Goal: Task Accomplishment & Management: Manage account settings

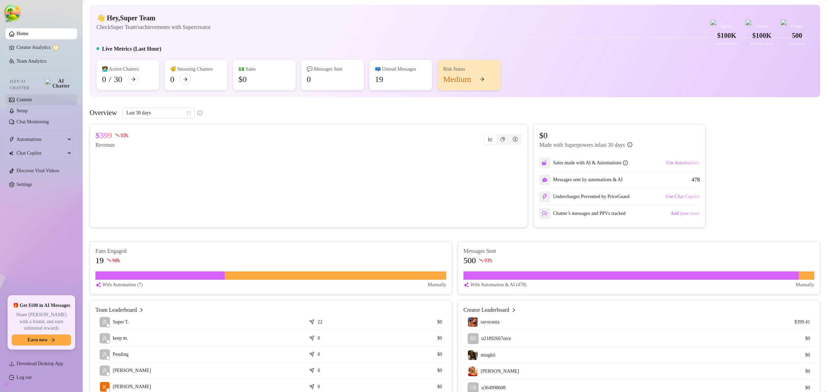
click at [32, 97] on link "Content" at bounding box center [24, 99] width 15 height 5
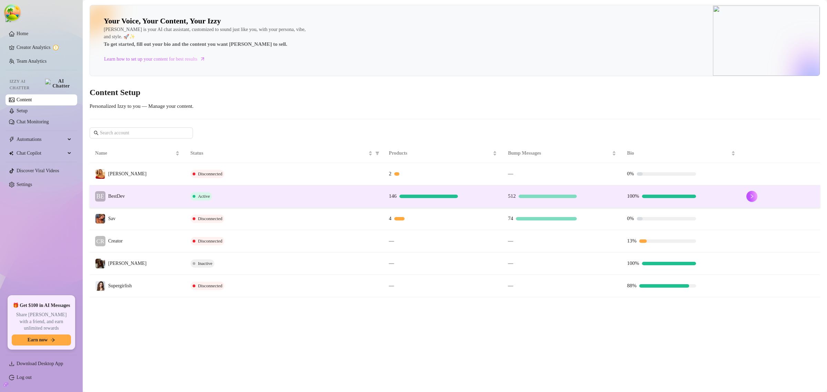
click at [184, 198] on td "BE BestDev" at bounding box center [137, 196] width 95 height 22
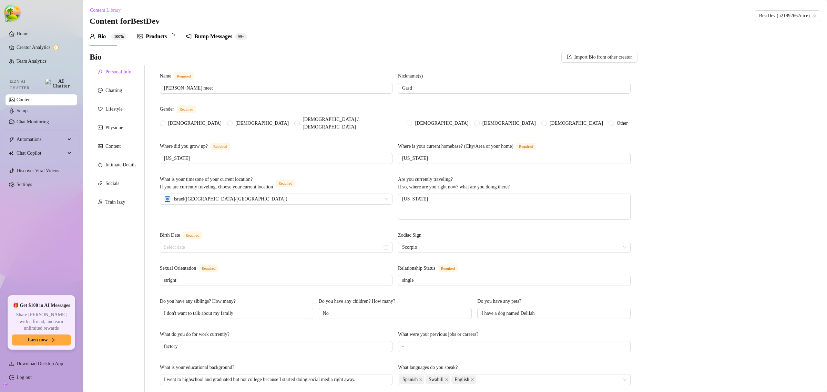
radio input "true"
type input "March 4th, 2001"
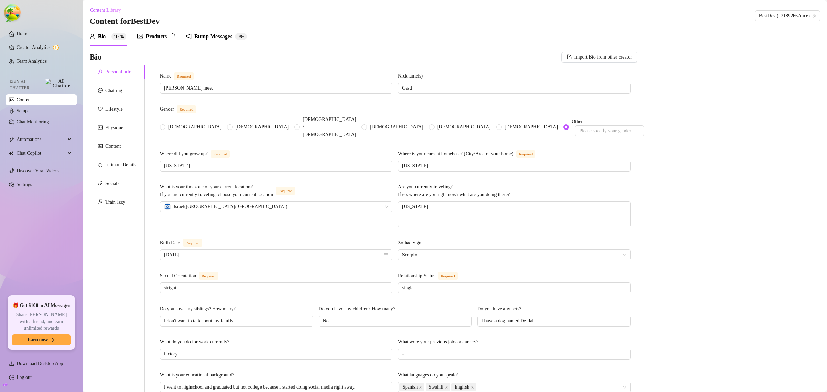
click at [157, 39] on div "Products" at bounding box center [156, 36] width 21 height 8
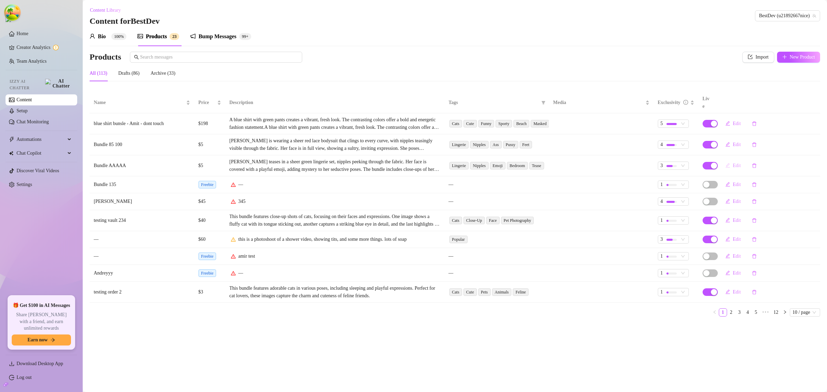
click at [736, 163] on span "Edit" at bounding box center [737, 166] width 8 height 6
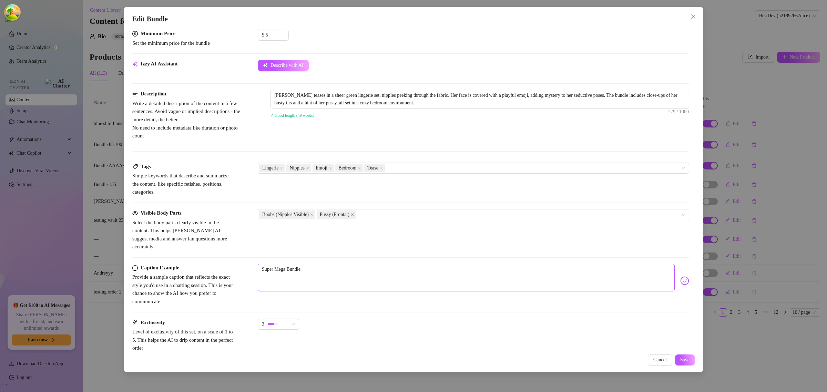
scroll to position [258, 0]
click at [480, 103] on textarea "Gianna White teases in a sheer green lingerie set, nipples peeking through the …" at bounding box center [479, 98] width 418 height 18
type textarea "Gianna White teases in a sheer green lingerie set, nipples peeking through the …"
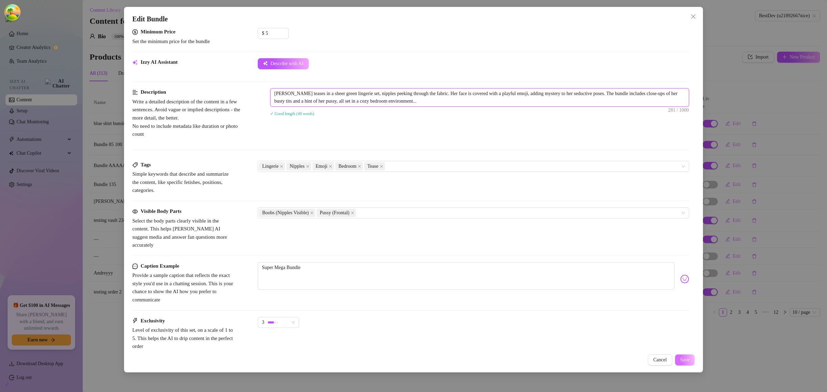
type textarea "Gianna White teases in a sheer green lingerie set, nipples peeking through the …"
click at [681, 362] on span "Save" at bounding box center [684, 360] width 9 height 6
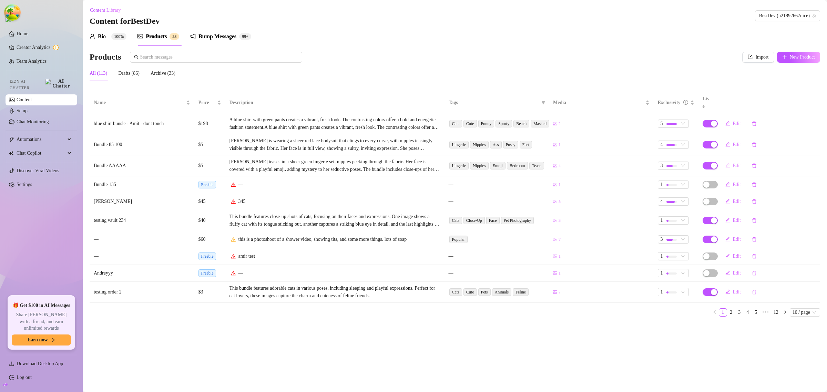
click at [729, 163] on icon "edit" at bounding box center [727, 165] width 4 height 4
type textarea "Super Mega Bundle"
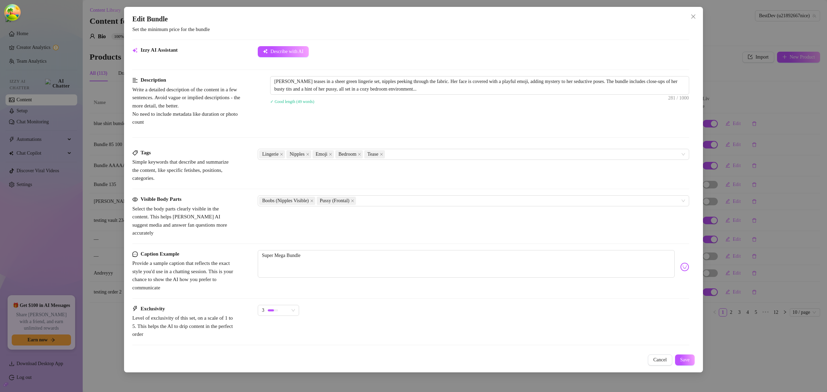
scroll to position [301, 0]
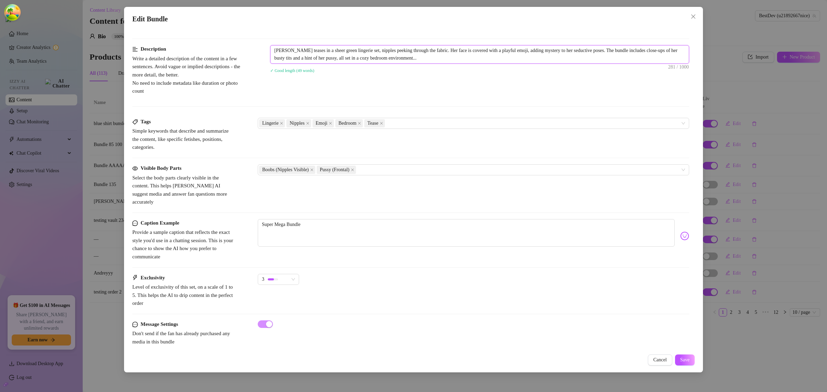
click at [481, 61] on textarea "Gianna White teases in a sheer green lingerie set, nipples peeking through the …" at bounding box center [479, 54] width 418 height 18
type textarea "Gianna White teases in a sheer green lingerie set, nipples peeking through the …"
type textarea "[PERSON_NAME] teases in a sheer green lingerie set, nipples peeking through the…"
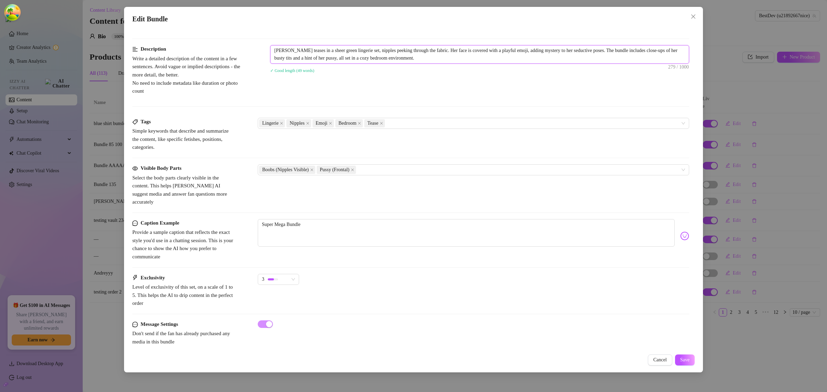
click at [471, 62] on textarea "[PERSON_NAME] teases in a sheer green lingerie set, nipples peeking through the…" at bounding box center [479, 54] width 418 height 18
type textarea "Gianna White teases in a sheer green lingerie set, nipples peeking through the …"
click at [683, 361] on span "Save" at bounding box center [684, 360] width 9 height 6
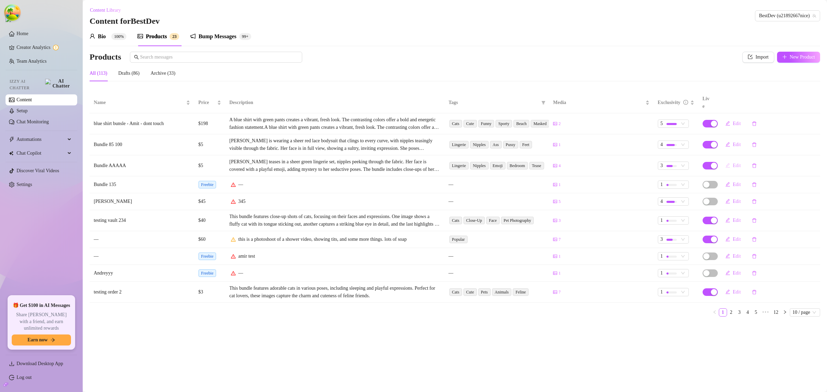
click at [728, 163] on icon "edit" at bounding box center [727, 165] width 5 height 5
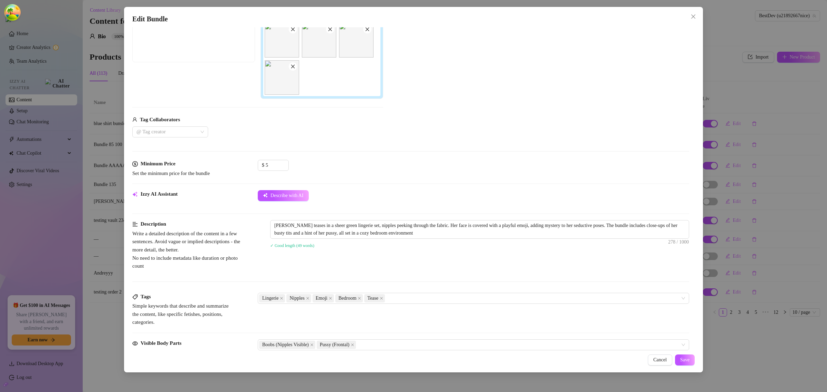
scroll to position [302, 0]
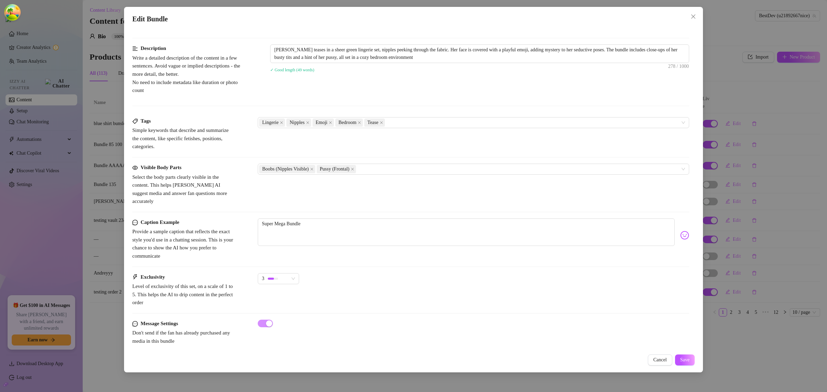
click at [472, 65] on div "✓ Good length (49 words)" at bounding box center [479, 69] width 419 height 11
click at [473, 61] on textarea "Gianna White teases in a sheer green lingerie set, nipples peeking through the …" at bounding box center [479, 54] width 418 height 18
type textarea "[PERSON_NAME] teases in a sheer green lingerie set, nipples peeking through the…"
click at [681, 359] on span "Save" at bounding box center [684, 360] width 9 height 6
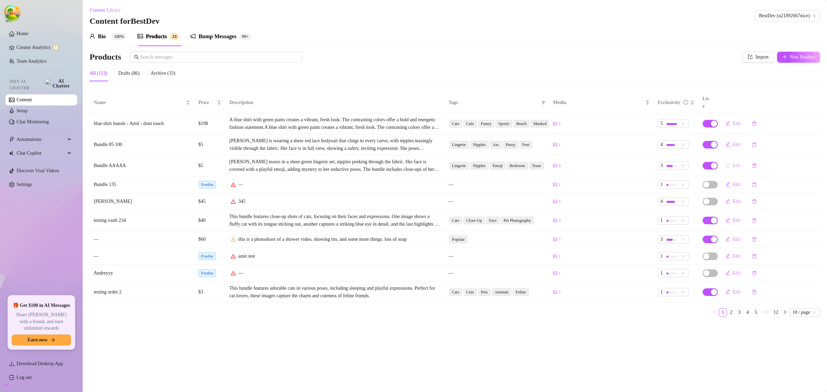
click at [733, 161] on button "Edit" at bounding box center [733, 165] width 27 height 11
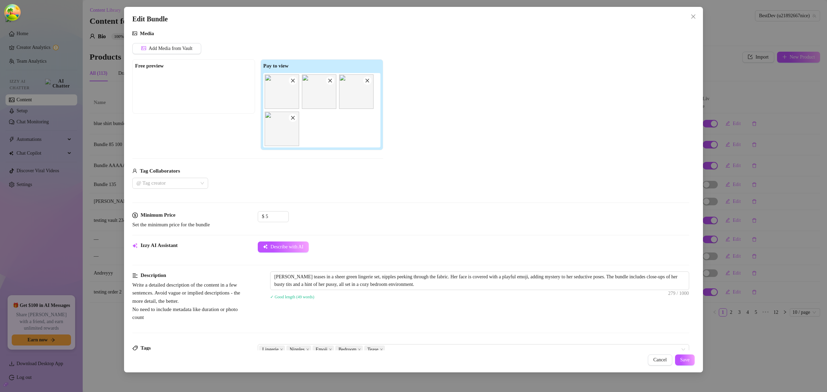
scroll to position [215, 0]
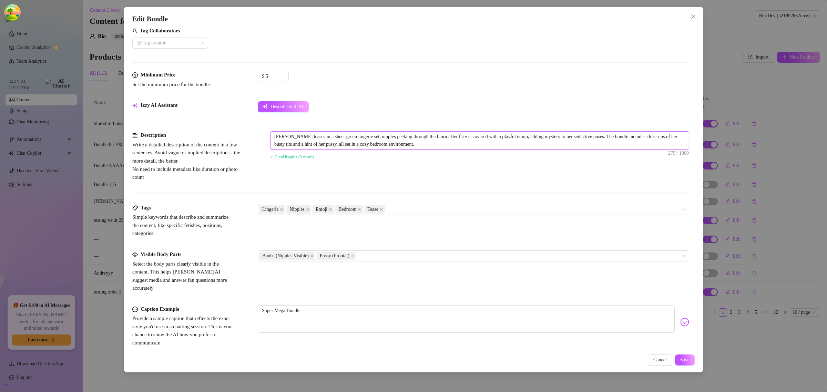
click at [488, 145] on textarea "[PERSON_NAME] teases in a sheer green lingerie set, nipples peeking through the…" at bounding box center [479, 141] width 418 height 18
type textarea "Gianna White teases in a sheer green lingerie set, nipples peeking through the …"
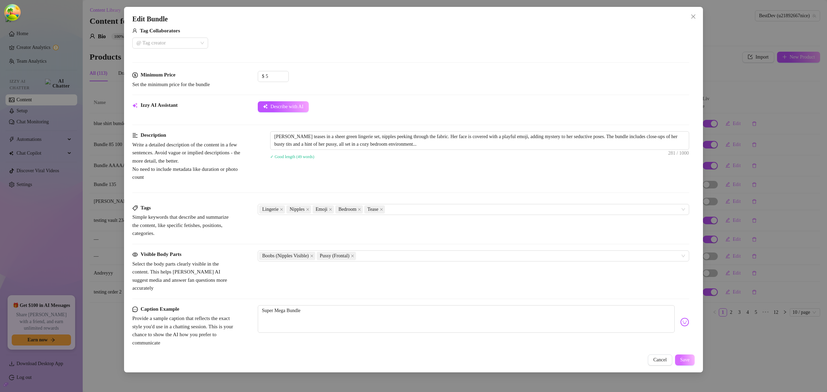
click at [686, 362] on span "Save" at bounding box center [684, 360] width 9 height 6
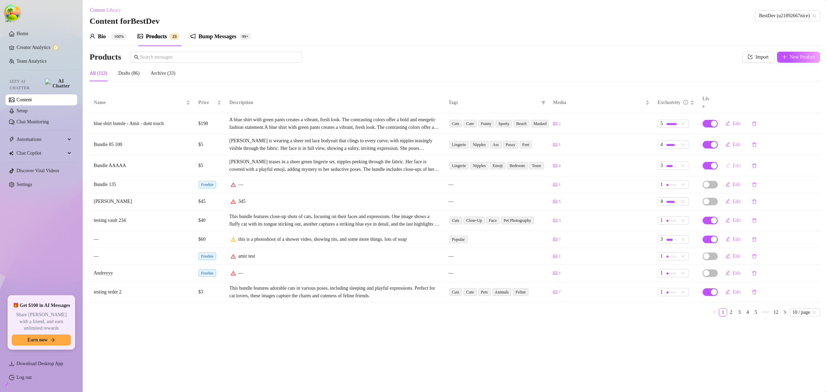
click at [729, 163] on icon "edit" at bounding box center [727, 165] width 5 height 5
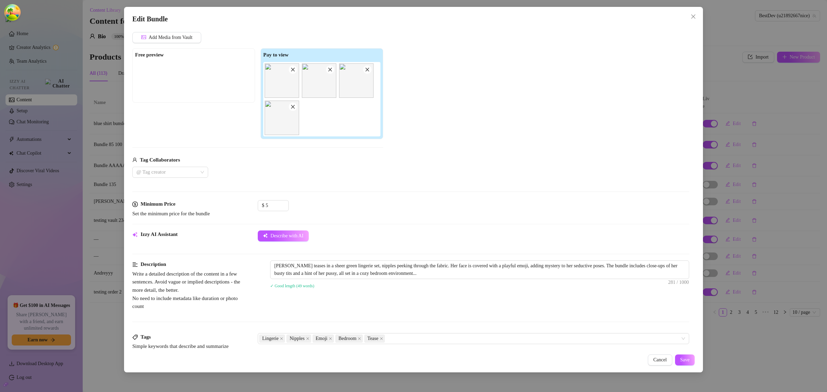
scroll to position [129, 0]
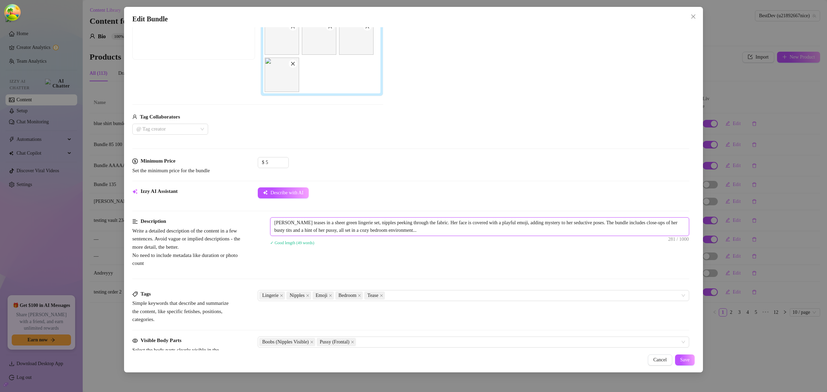
click at [477, 234] on textarea "Gianna White teases in a sheer green lingerie set, nipples peeking through the …" at bounding box center [479, 227] width 418 height 18
type textarea "Gianna White teases in a sheer green lingerie set, nipples peeking through the …"
type textarea "[PERSON_NAME] teases in a sheer green lingerie set, nipples peeking through the…"
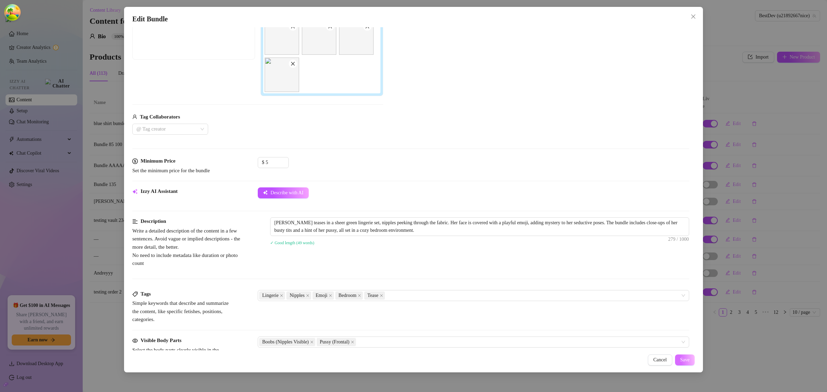
click at [681, 358] on span "Save" at bounding box center [684, 360] width 9 height 6
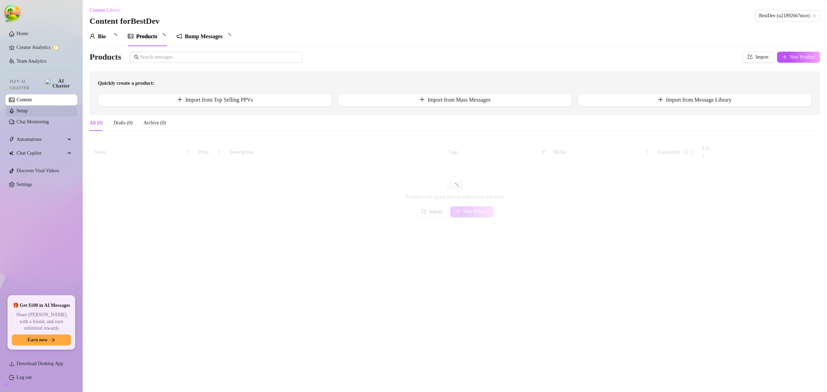
click at [28, 109] on link "Setup" at bounding box center [22, 110] width 11 height 5
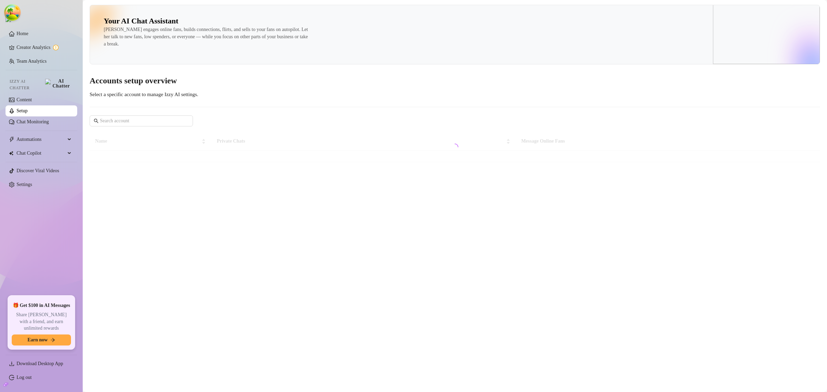
click at [277, 172] on main "Your AI Chat Assistant [PERSON_NAME] engages online fans, builds connections, f…" at bounding box center [455, 196] width 744 height 392
click at [460, 193] on div "Sorry, can't load creators Try again" at bounding box center [455, 161] width 730 height 93
drag, startPoint x: 459, startPoint y: 190, endPoint x: 462, endPoint y: 192, distance: 3.7
click at [462, 192] on button "Try again" at bounding box center [454, 186] width 29 height 11
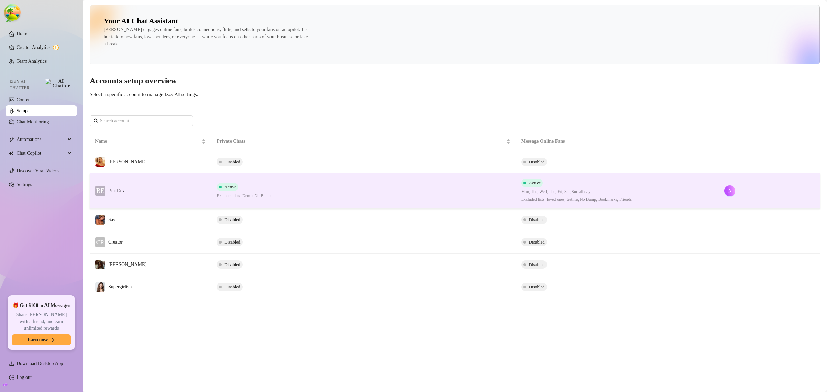
click at [389, 194] on td "Active Excluded lists: Demo, No Bump" at bounding box center [363, 190] width 304 height 35
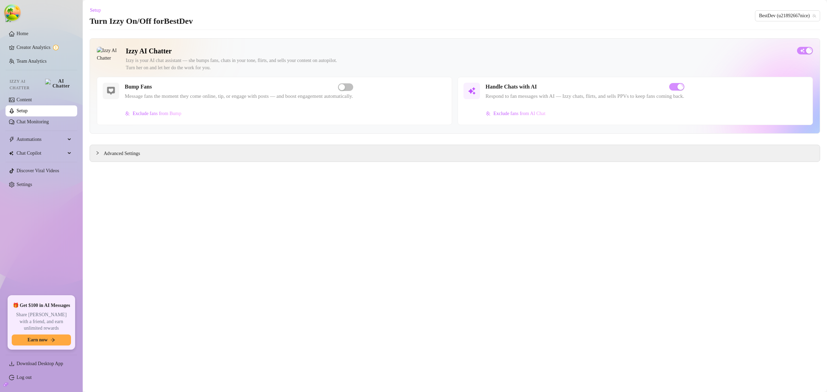
click at [135, 151] on span "Advanced Settings" at bounding box center [122, 154] width 36 height 8
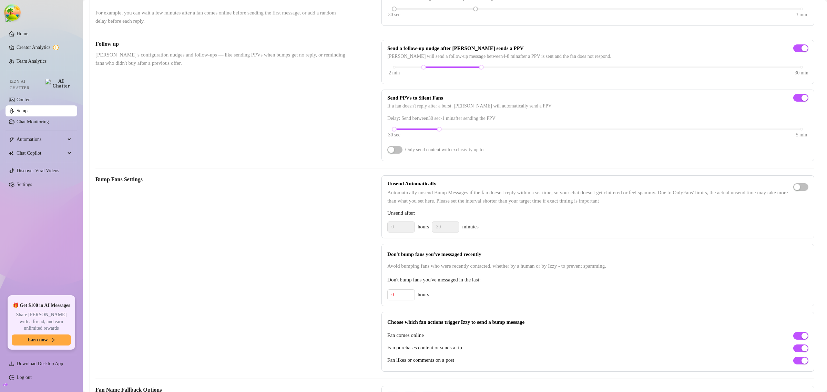
scroll to position [215, 0]
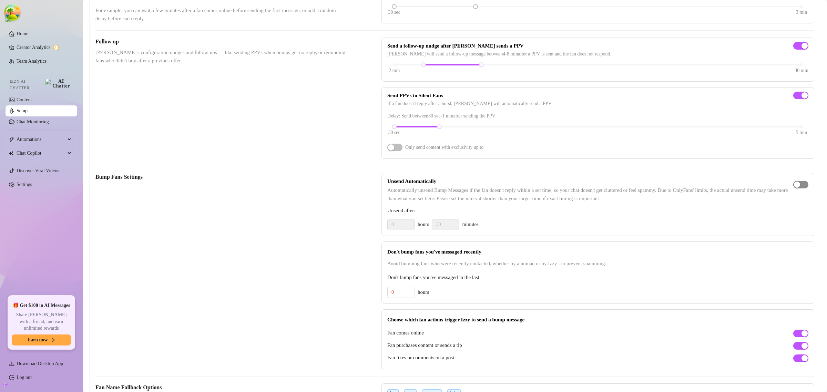
click at [794, 188] on div "button" at bounding box center [797, 185] width 6 height 6
drag, startPoint x: 448, startPoint y: 236, endPoint x: 433, endPoint y: 233, distance: 15.2
click at [433, 230] on input "30" at bounding box center [445, 224] width 27 height 10
type input "30"
click at [464, 203] on span "Automatically unsend Bump Messages if the fan doesn't reply within a set time, …" at bounding box center [590, 194] width 406 height 16
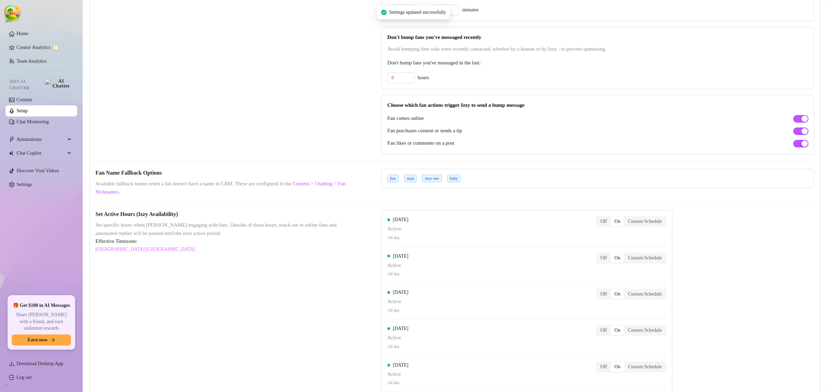
scroll to position [431, 0]
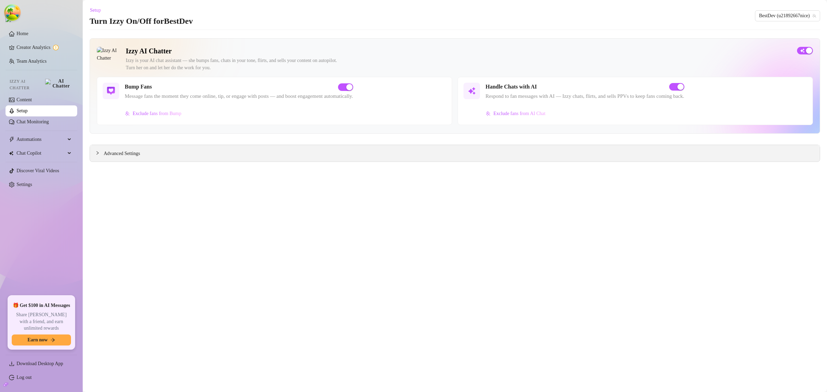
click at [124, 151] on span "Advanced Settings" at bounding box center [122, 154] width 36 height 8
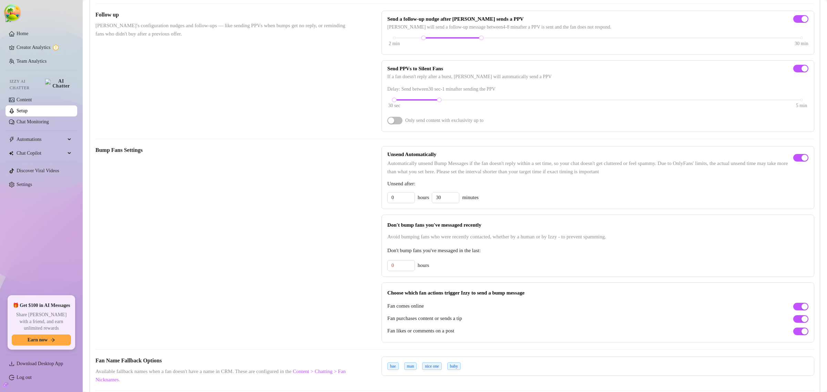
scroll to position [258, 0]
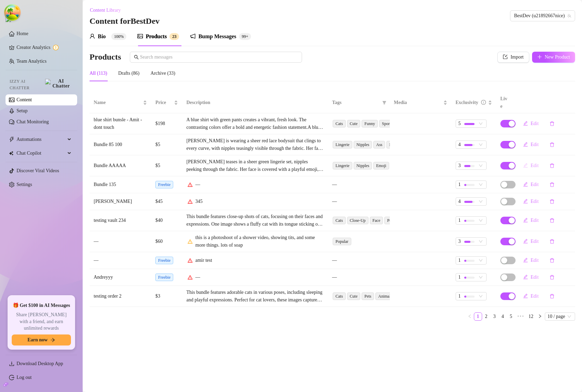
click at [539, 163] on span "Edit" at bounding box center [535, 166] width 8 height 6
type textarea "Super Mega Bundle"
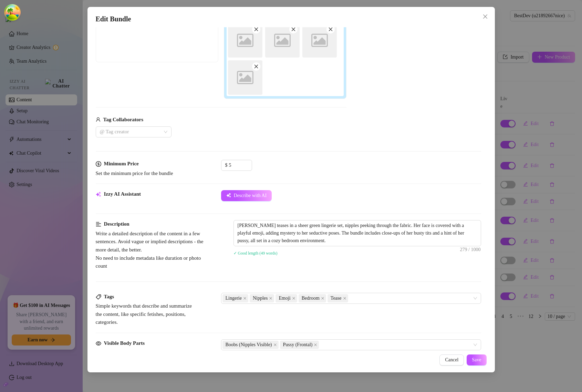
scroll to position [129, 0]
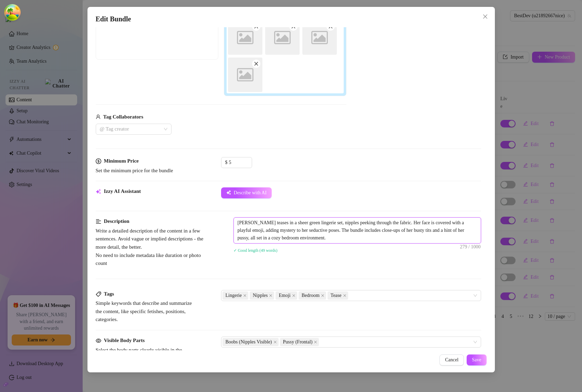
click at [376, 236] on textarea "[PERSON_NAME] teases in a sheer green lingerie set, nipples peeking through the…" at bounding box center [357, 230] width 247 height 25
